Goal: Task Accomplishment & Management: Manage account settings

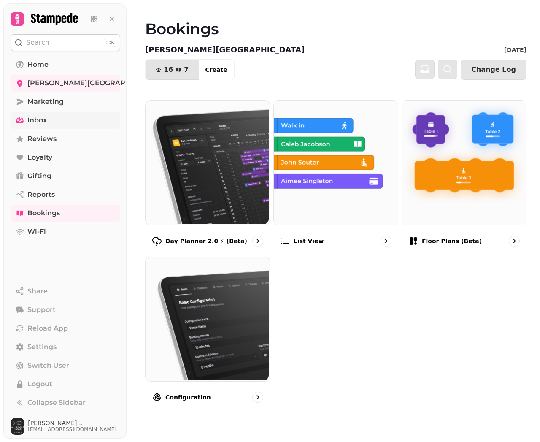
click at [44, 118] on span "Inbox" at bounding box center [36, 120] width 19 height 10
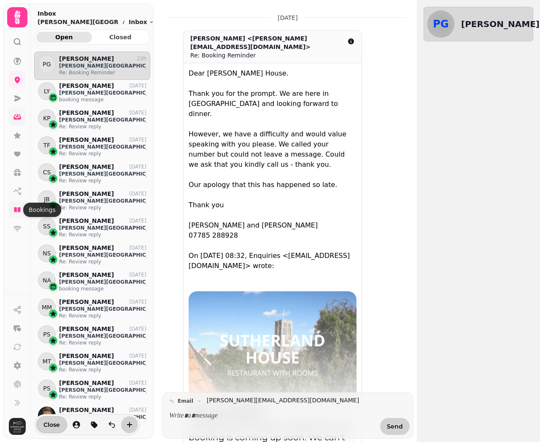
click at [16, 210] on icon at bounding box center [17, 209] width 6 height 5
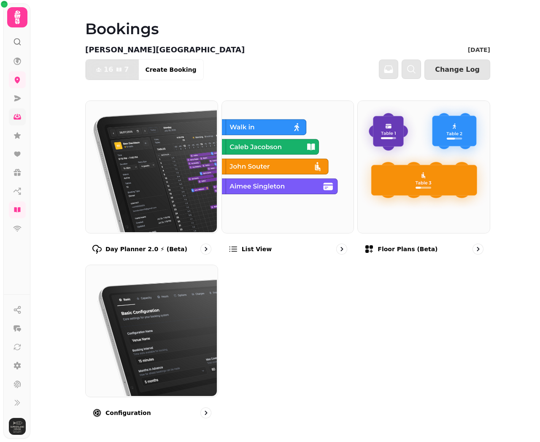
click at [144, 175] on img at bounding box center [151, 166] width 132 height 132
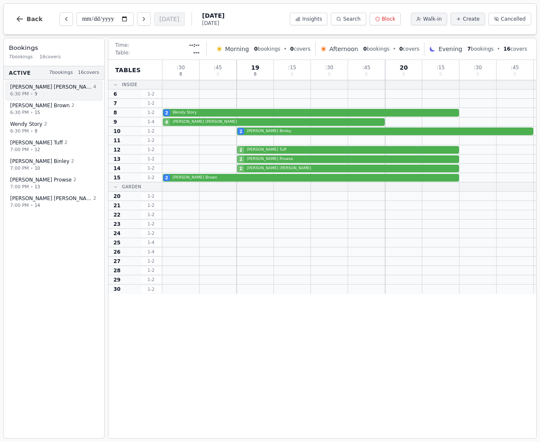
click at [53, 90] on div "6:30 PM • 9" at bounding box center [53, 93] width 86 height 7
select select "****"
select select "*"
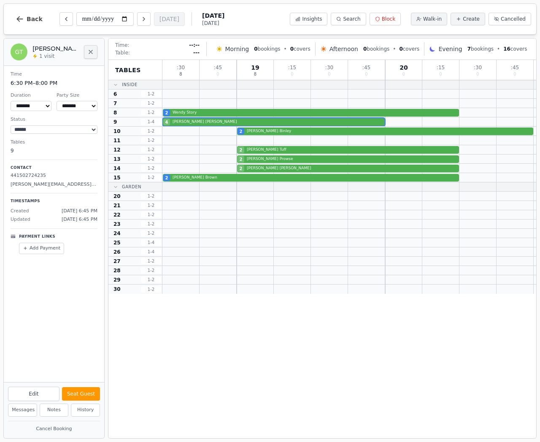
click at [89, 52] on icon "Close" at bounding box center [90, 52] width 7 height 7
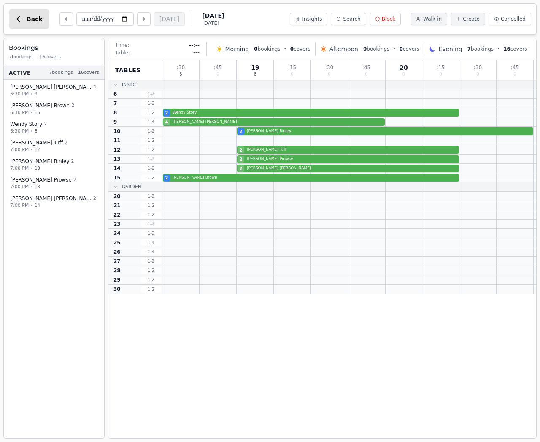
click at [22, 18] on icon "button" at bounding box center [20, 19] width 8 height 8
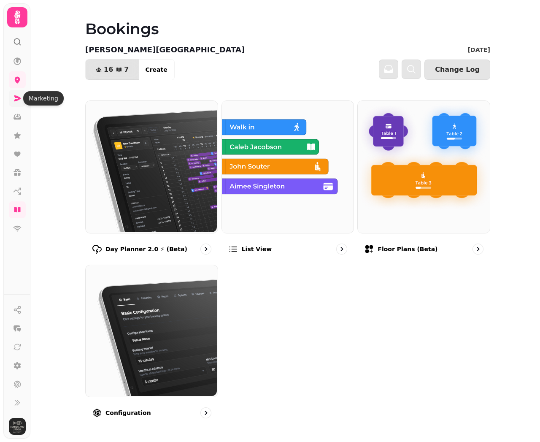
click at [17, 97] on icon at bounding box center [17, 98] width 7 height 6
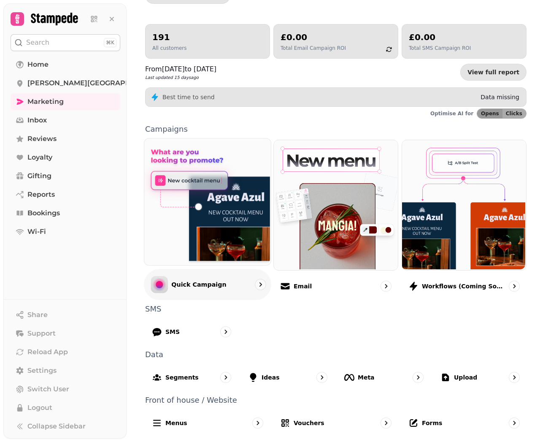
scroll to position [77, 0]
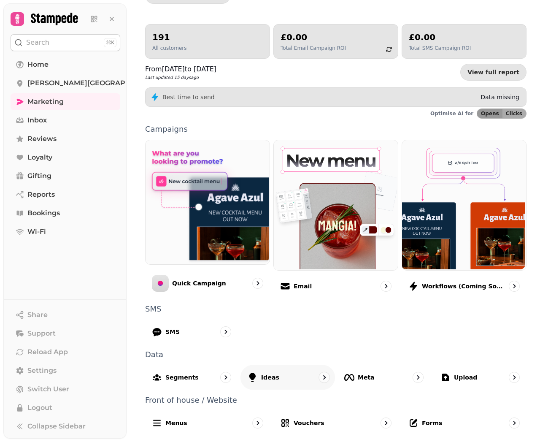
click at [260, 377] on div "Ideas" at bounding box center [263, 377] width 32 height 10
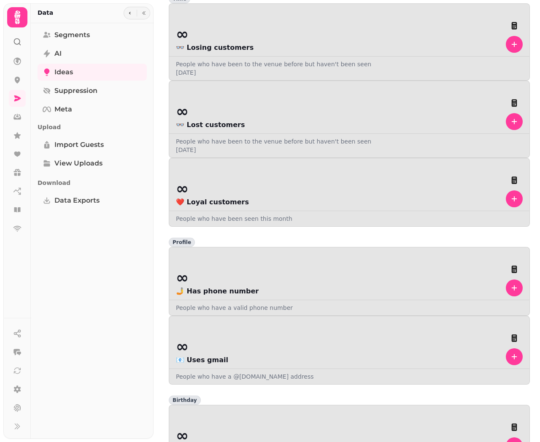
scroll to position [266, 0]
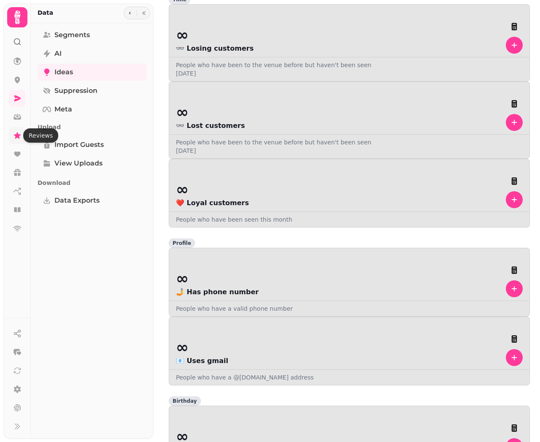
click at [19, 137] on icon at bounding box center [17, 135] width 7 height 6
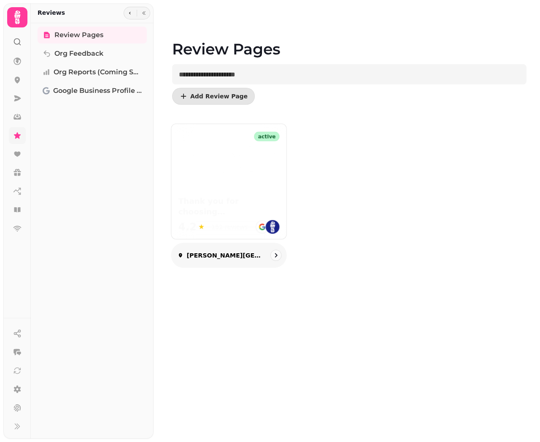
click at [211, 167] on img at bounding box center [229, 165] width 101 height 42
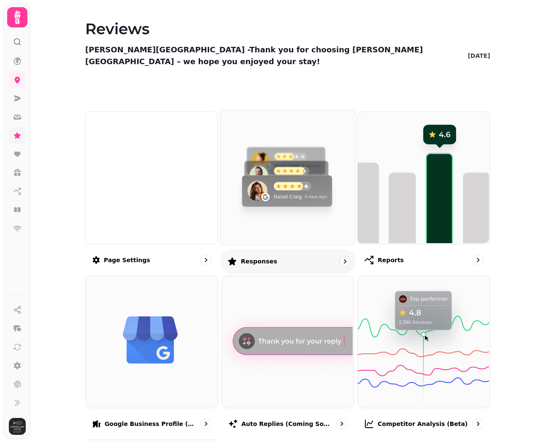
click at [286, 155] on img at bounding box center [287, 176] width 135 height 135
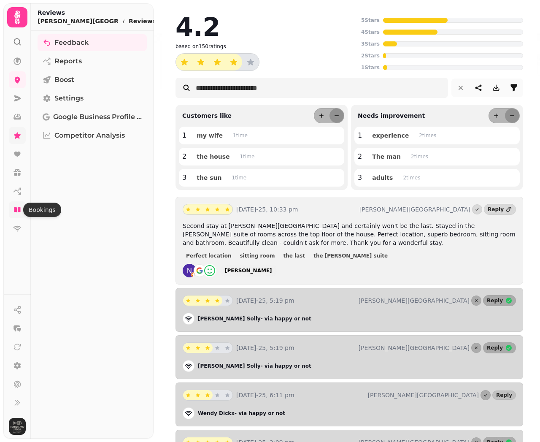
click at [19, 209] on icon at bounding box center [17, 209] width 6 height 5
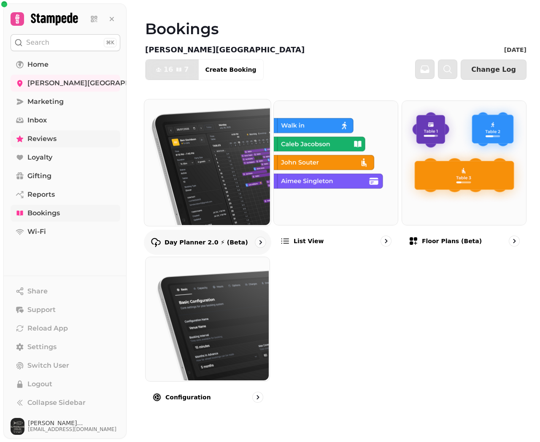
click at [201, 182] on img at bounding box center [207, 161] width 127 height 127
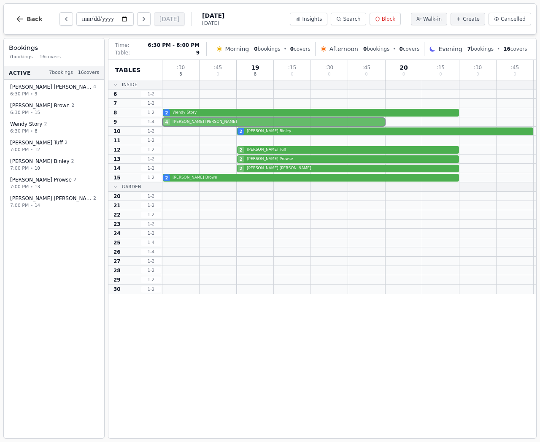
click at [185, 125] on div "4 [PERSON_NAME]" at bounding box center [350, 121] width 374 height 9
select select "****"
select select "*"
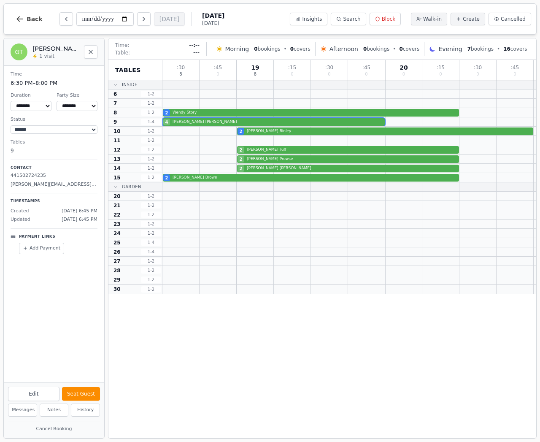
click at [76, 389] on button "Seat Guest" at bounding box center [81, 394] width 38 height 14
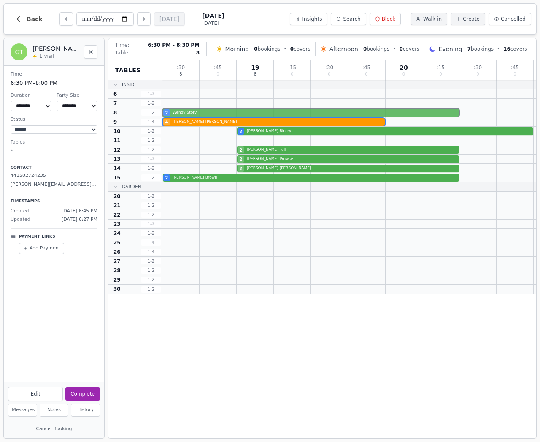
click at [217, 112] on div "2 [PERSON_NAME] Story" at bounding box center [350, 112] width 374 height 9
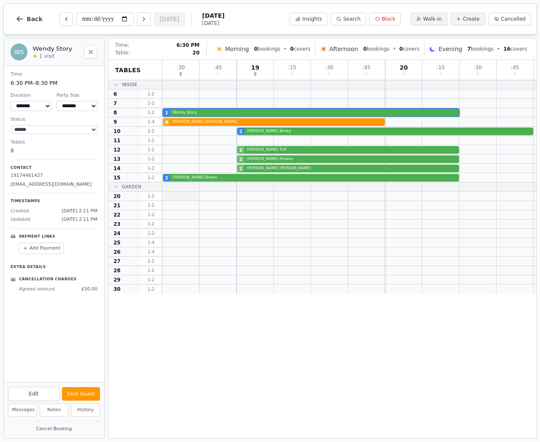
click at [190, 198] on div at bounding box center [181, 196] width 37 height 9
select select "*"
select select "****"
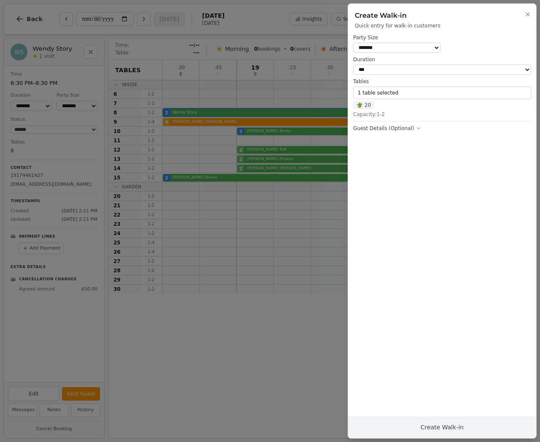
click at [281, 312] on div at bounding box center [270, 221] width 540 height 442
click at [528, 13] on icon "button" at bounding box center [528, 14] width 7 height 7
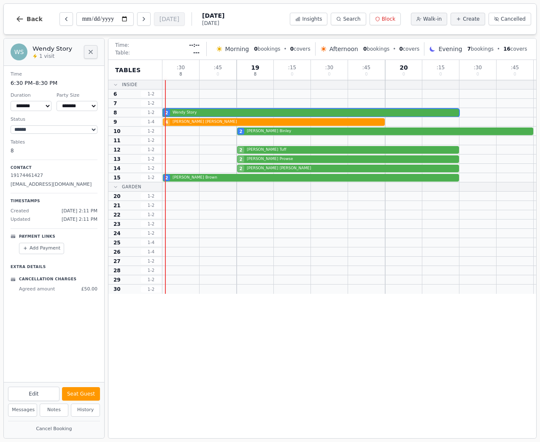
click at [91, 51] on icon "Close" at bounding box center [90, 52] width 7 height 7
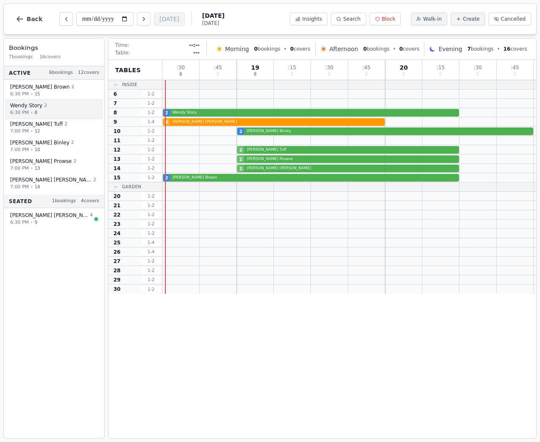
click at [45, 106] on span "2" at bounding box center [45, 105] width 3 height 7
select select "****"
select select "*"
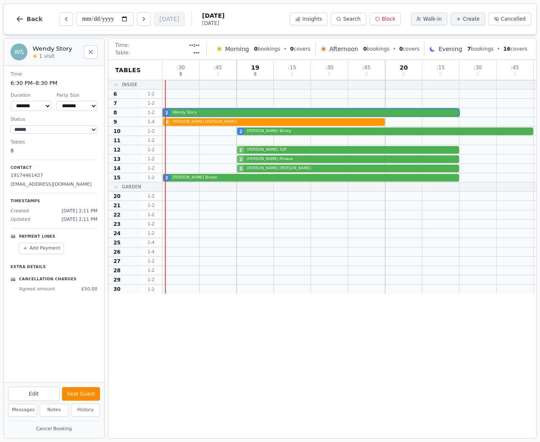
click at [78, 394] on button "Seat Guest" at bounding box center [81, 394] width 38 height 14
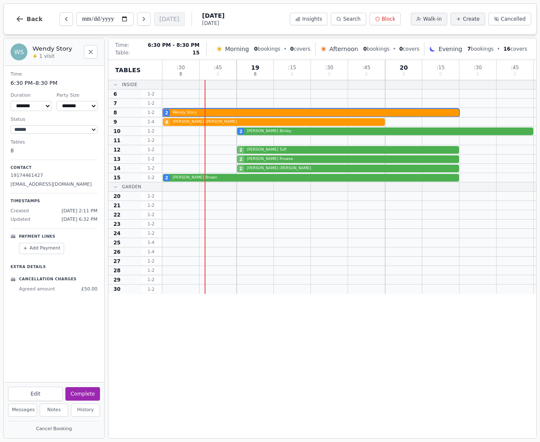
click at [216, 179] on div "2 [PERSON_NAME]" at bounding box center [350, 177] width 374 height 9
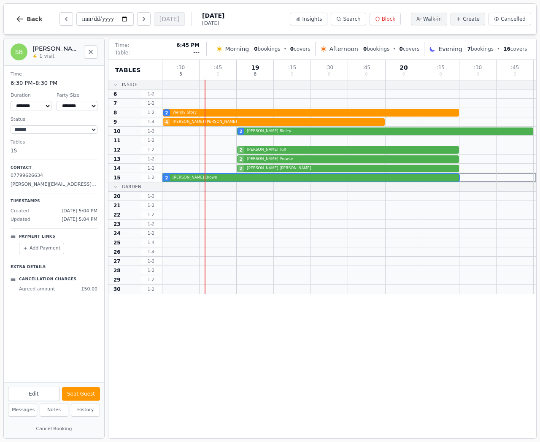
click at [236, 190] on div at bounding box center [218, 186] width 37 height 9
click at [231, 189] on div at bounding box center [218, 186] width 37 height 9
click at [92, 52] on icon "Close" at bounding box center [90, 52] width 7 height 7
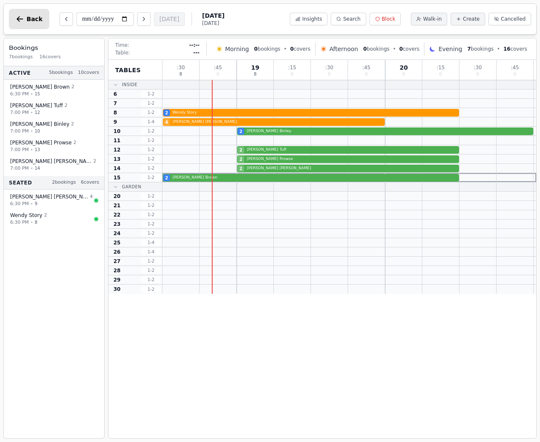
click at [18, 22] on icon "button" at bounding box center [20, 19] width 8 height 8
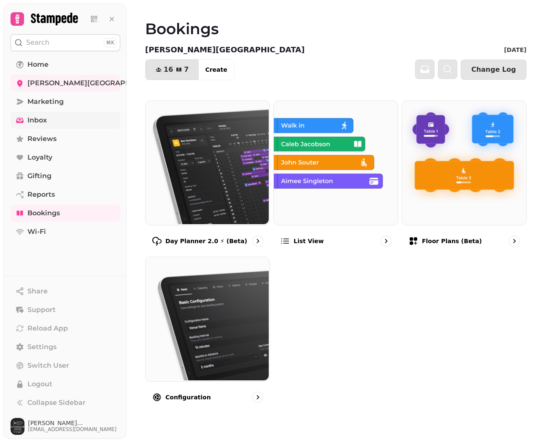
click at [39, 121] on span "Inbox" at bounding box center [36, 120] width 19 height 10
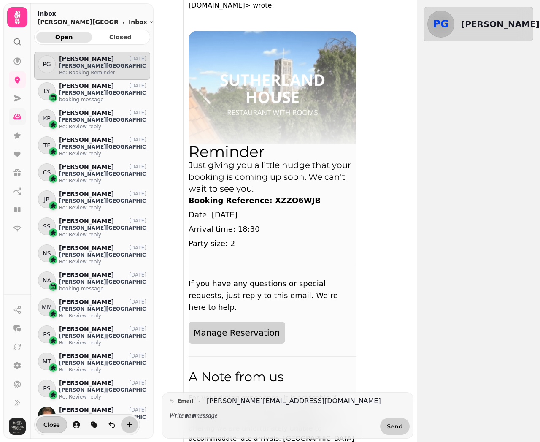
scroll to position [260, 0]
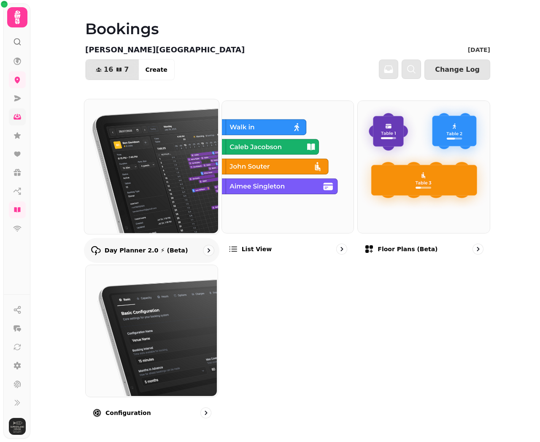
click at [160, 150] on img at bounding box center [151, 165] width 135 height 135
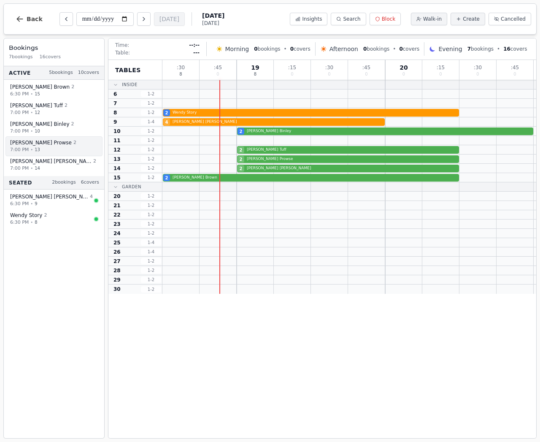
click at [55, 143] on div "[PERSON_NAME] 2" at bounding box center [53, 142] width 86 height 7
select select "****"
select select "*"
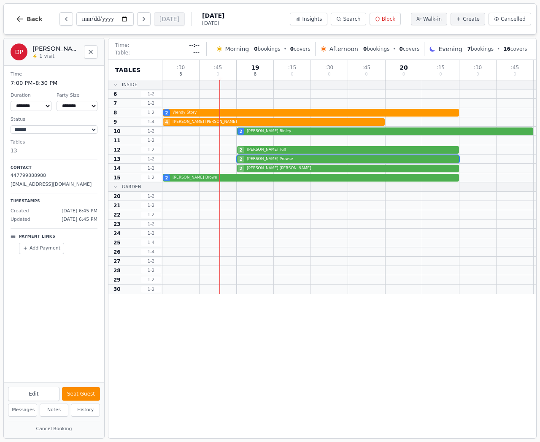
click at [79, 394] on button "Seat Guest" at bounding box center [81, 394] width 38 height 14
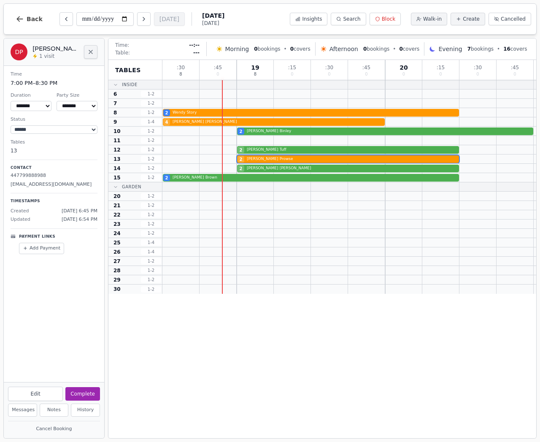
click at [92, 50] on icon "Close" at bounding box center [90, 52] width 7 height 7
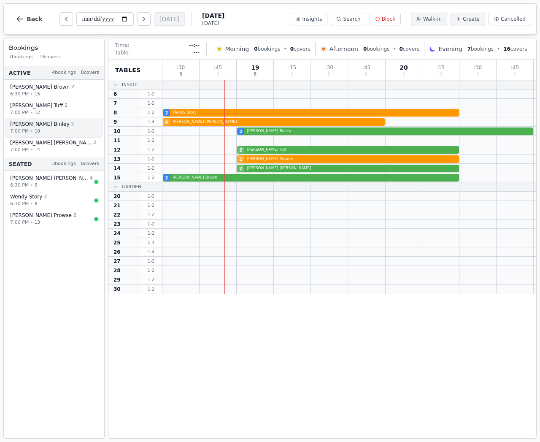
click at [71, 124] on span "2" at bounding box center [72, 124] width 3 height 7
select select "****"
select select "*"
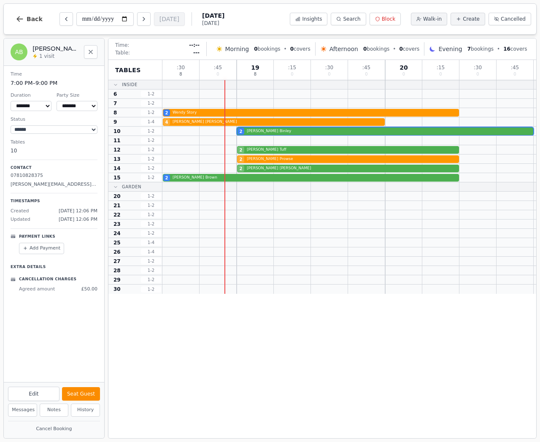
click at [81, 396] on button "Seat Guest" at bounding box center [81, 394] width 38 height 14
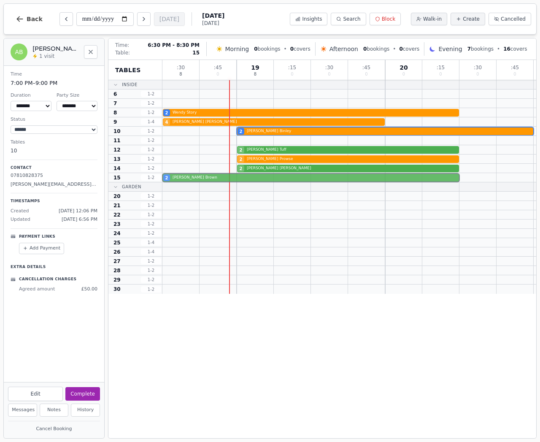
click at [187, 178] on div "2 [PERSON_NAME]" at bounding box center [350, 177] width 374 height 9
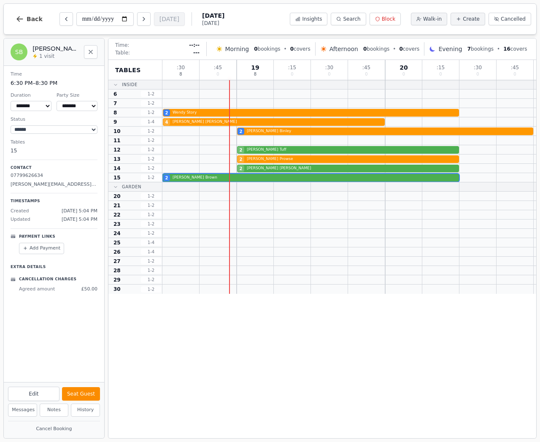
click at [84, 394] on button "Seat Guest" at bounding box center [81, 394] width 38 height 14
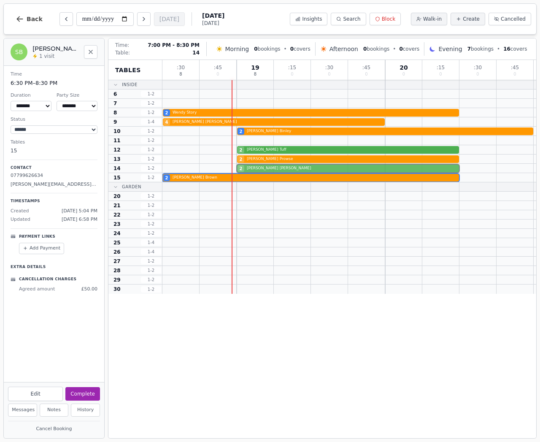
click at [265, 168] on div "2 [PERSON_NAME]" at bounding box center [350, 168] width 374 height 9
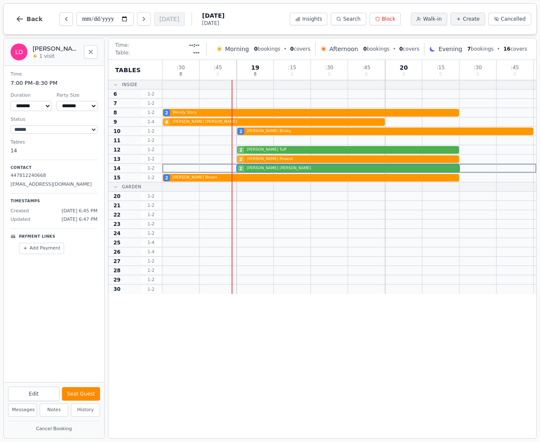
click at [73, 394] on button "Seat Guest" at bounding box center [81, 394] width 38 height 14
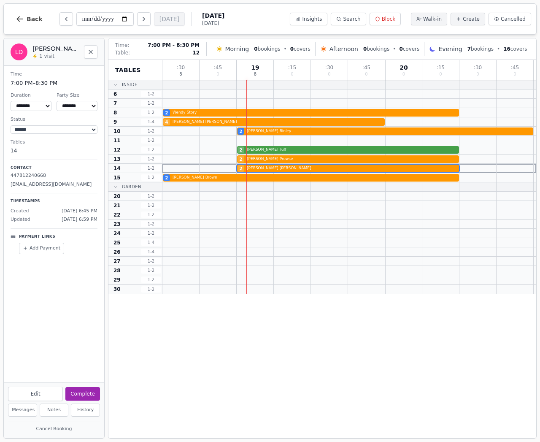
click at [271, 149] on div "2 [PERSON_NAME]" at bounding box center [350, 149] width 374 height 9
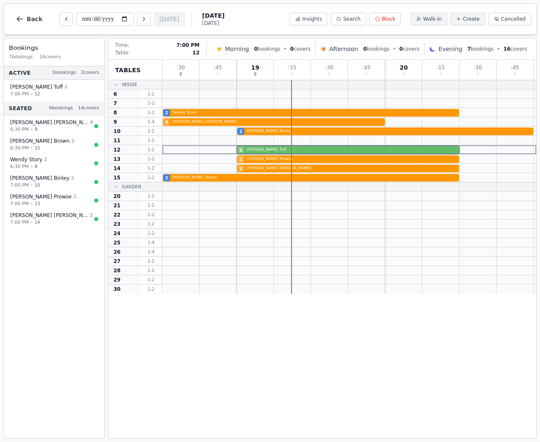
click at [255, 152] on div "2 [PERSON_NAME]" at bounding box center [350, 149] width 374 height 9
select select "****"
select select "*"
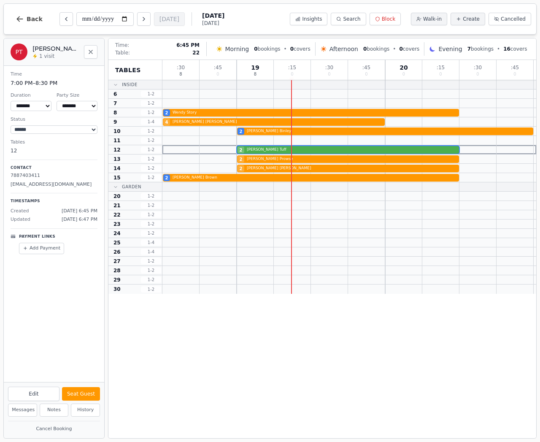
click at [212, 211] on div at bounding box center [218, 214] width 37 height 9
click at [210, 187] on div at bounding box center [218, 186] width 37 height 9
click at [213, 159] on div at bounding box center [218, 159] width 37 height 9
click at [224, 157] on div at bounding box center [218, 159] width 37 height 9
click at [266, 150] on div "2 [PERSON_NAME]" at bounding box center [350, 149] width 374 height 9
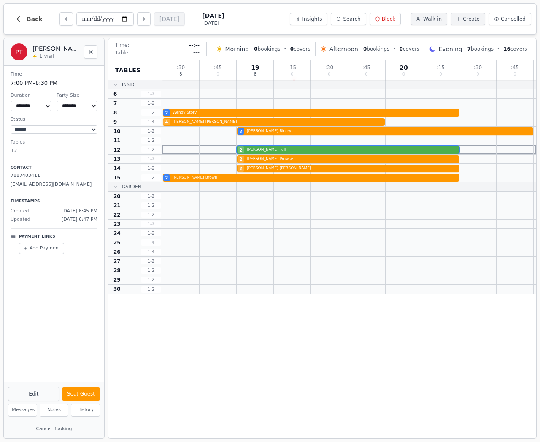
click at [46, 393] on button "Edit" at bounding box center [34, 394] width 52 height 14
select select "*"
select select "****"
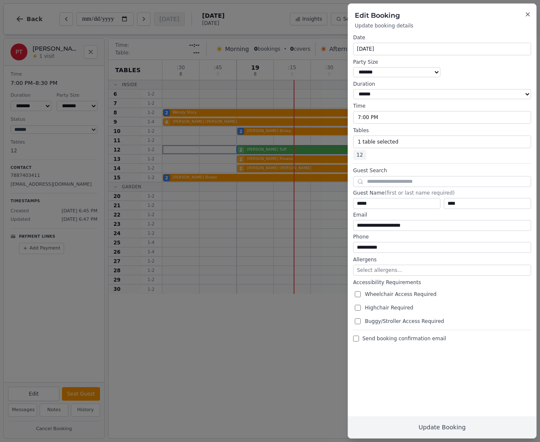
click at [527, 13] on icon "button" at bounding box center [528, 14] width 7 height 7
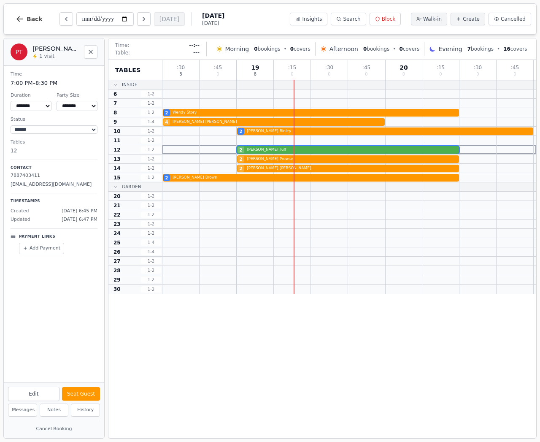
click at [47, 429] on button "Cancel Booking" at bounding box center [54, 429] width 92 height 11
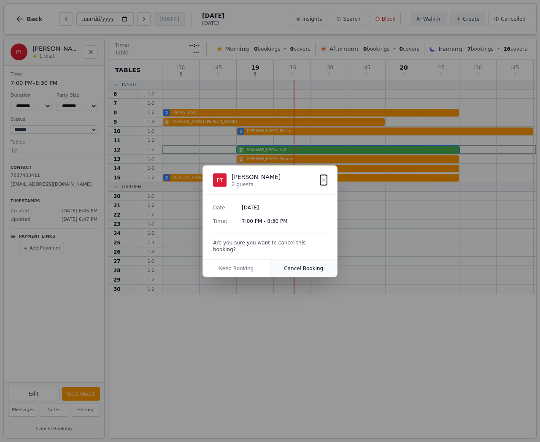
click at [297, 266] on button "Cancel Booking" at bounding box center [304, 268] width 67 height 17
